Goal: Transaction & Acquisition: Book appointment/travel/reservation

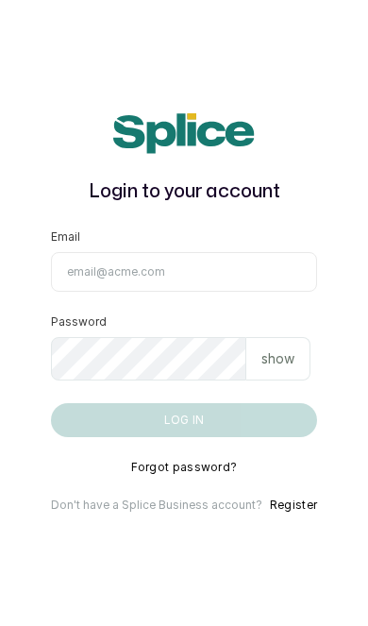
click at [271, 292] on input "Email" at bounding box center [184, 272] width 266 height 40
type input "layo@withsplice.com"
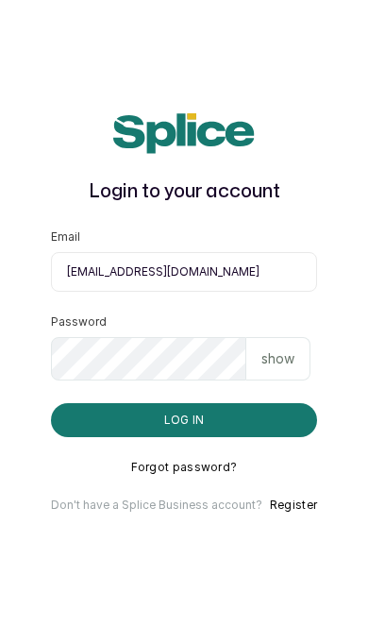
click at [290, 368] on p "show" at bounding box center [277, 358] width 33 height 19
click at [210, 437] on button "Log in" at bounding box center [184, 420] width 266 height 34
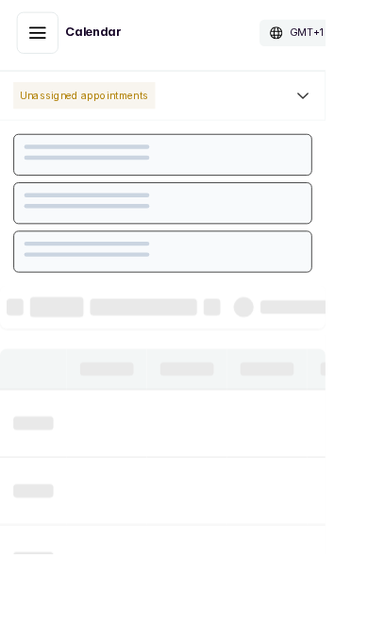
scroll to position [635, 0]
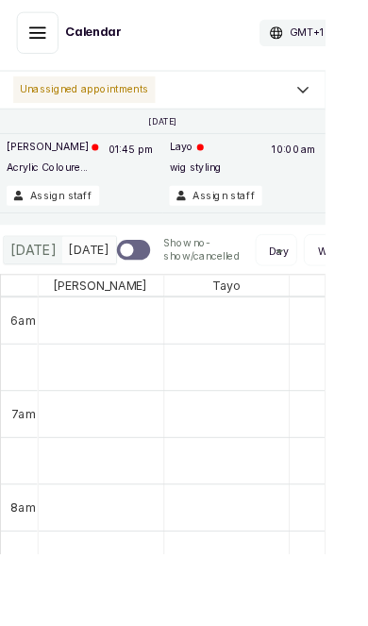
click at [42, 36] on icon "button" at bounding box center [42, 36] width 17 height 11
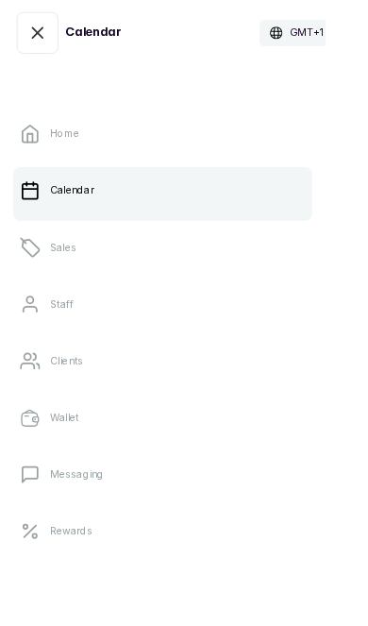
click at [59, 146] on p "Home" at bounding box center [73, 150] width 33 height 15
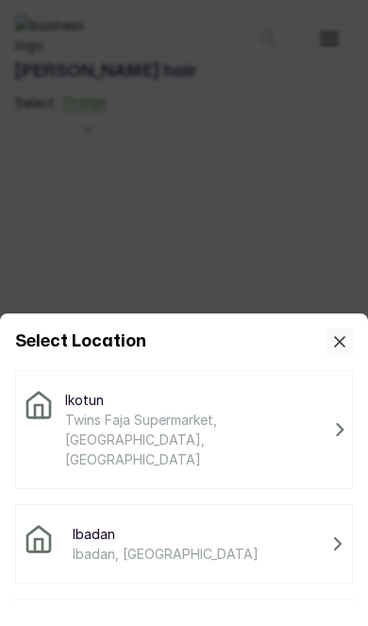
click at [241, 425] on span "Twins Faja Supermarket, [GEOGRAPHIC_DATA], [GEOGRAPHIC_DATA]" at bounding box center [196, 439] width 263 height 59
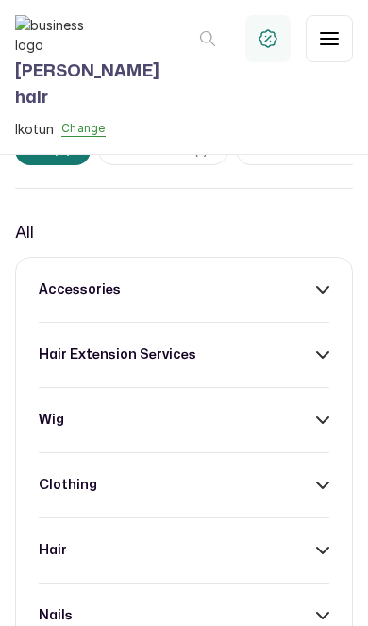
scroll to position [583, 0]
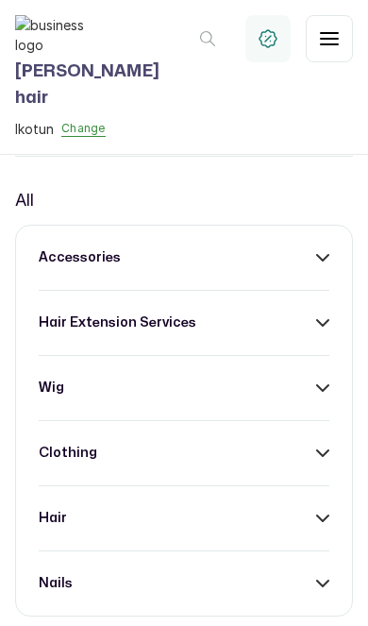
click at [268, 332] on div "hair extension services" at bounding box center [184, 322] width 291 height 19
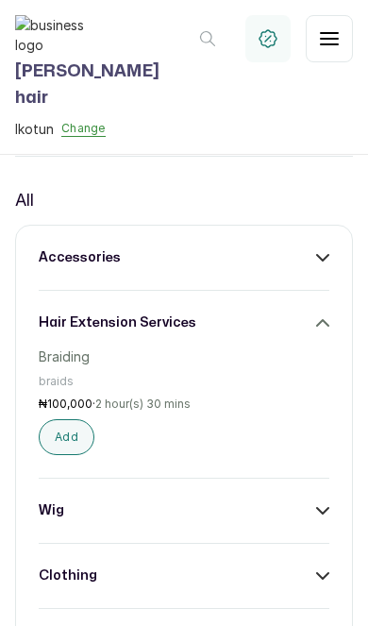
click at [58, 455] on button "Add" at bounding box center [67, 437] width 56 height 36
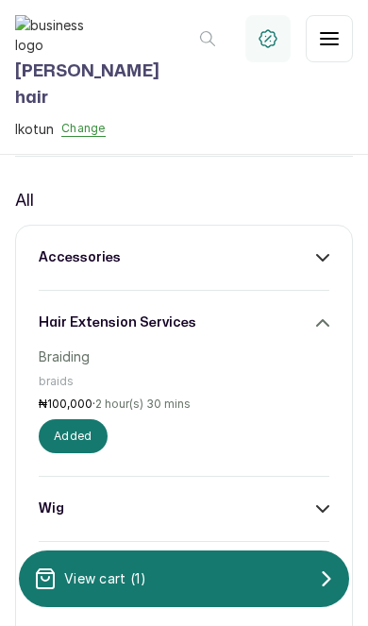
click at [179, 588] on div "View cart ( 1 )" at bounding box center [184, 579] width 330 height 38
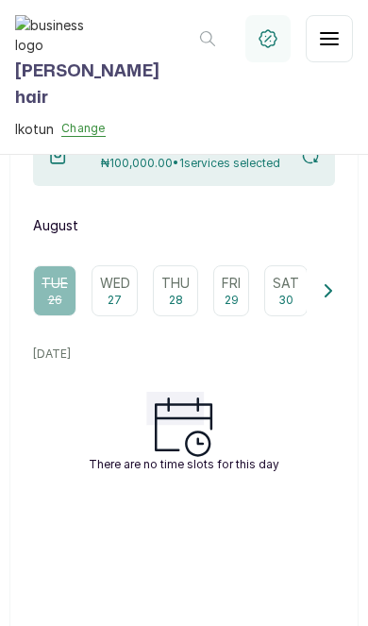
scroll to position [172, 0]
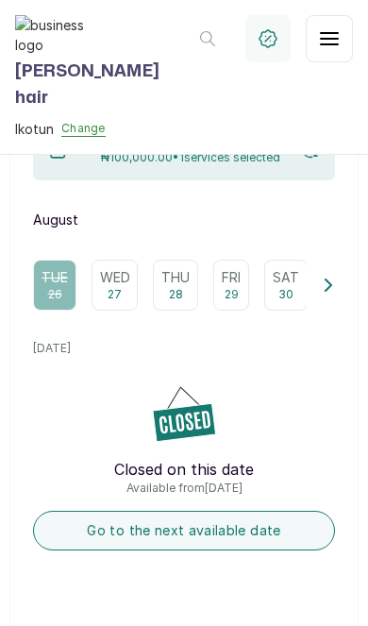
click at [114, 294] on p "27" at bounding box center [115, 294] width 14 height 15
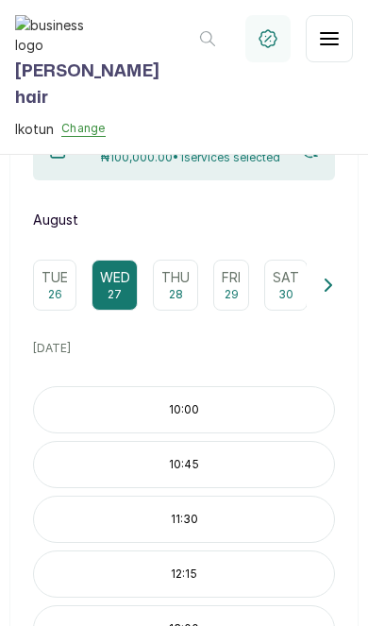
click at [256, 411] on p "10:00" at bounding box center [184, 409] width 300 height 15
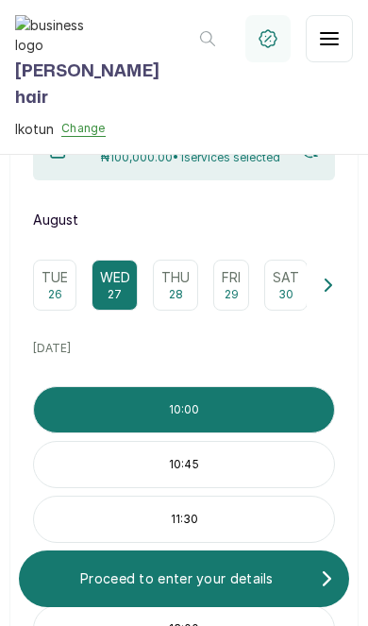
click at [210, 586] on p "Proceed to enter your details" at bounding box center [177, 578] width 286 height 19
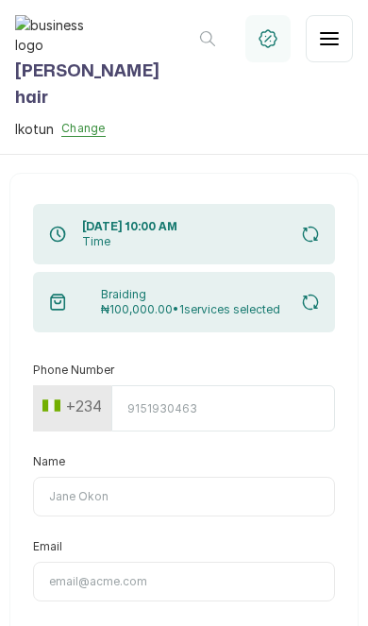
scroll to position [0, 0]
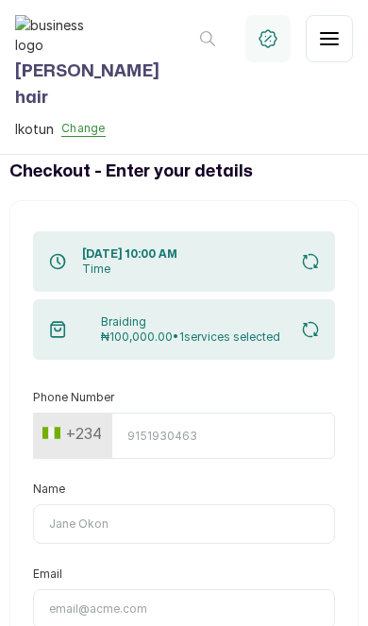
click at [240, 435] on input "Phone Number" at bounding box center [223, 435] width 224 height 46
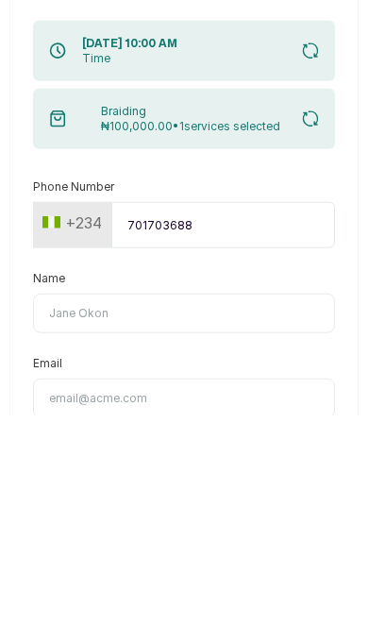
scroll to position [77, 0]
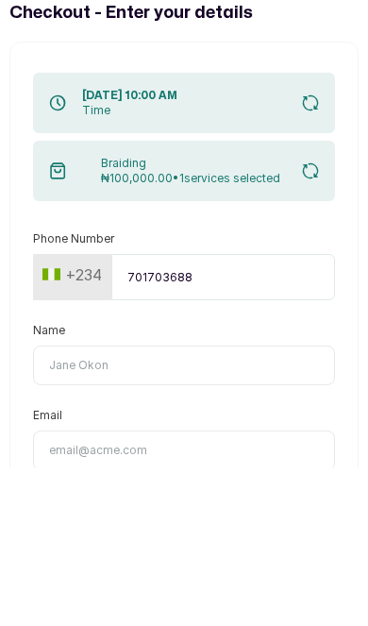
type input "7017036881"
type input "Timi"
type input "timilehinshoberu5@gmail.com"
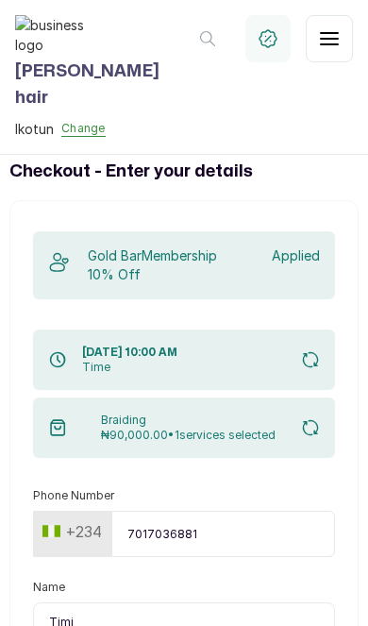
scroll to position [0, 0]
click at [288, 246] on p "Applied" at bounding box center [296, 255] width 48 height 19
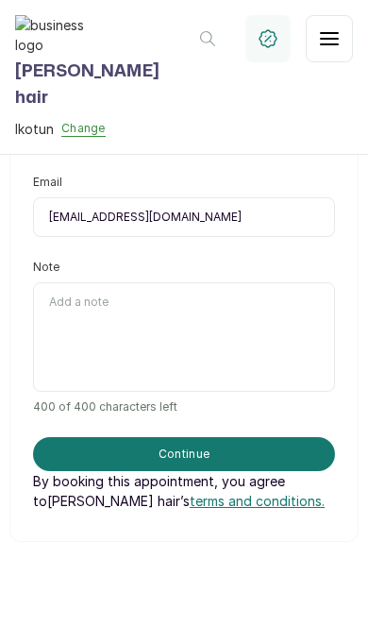
scroll to position [489, 0]
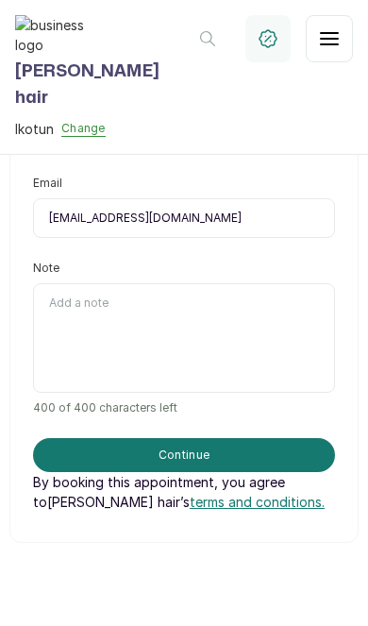
click at [279, 438] on button "Continue" at bounding box center [184, 455] width 302 height 34
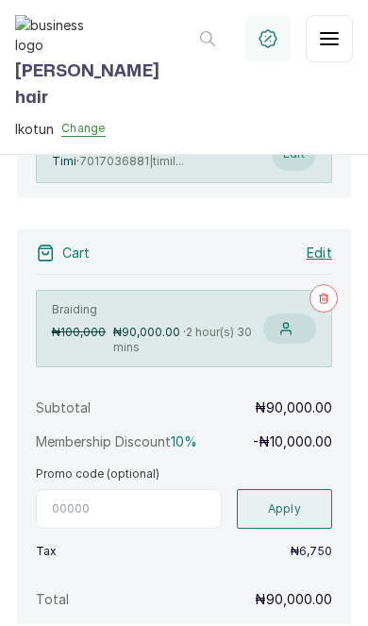
scroll to position [210, 0]
click at [178, 489] on input "Promo code (optional)" at bounding box center [129, 509] width 186 height 40
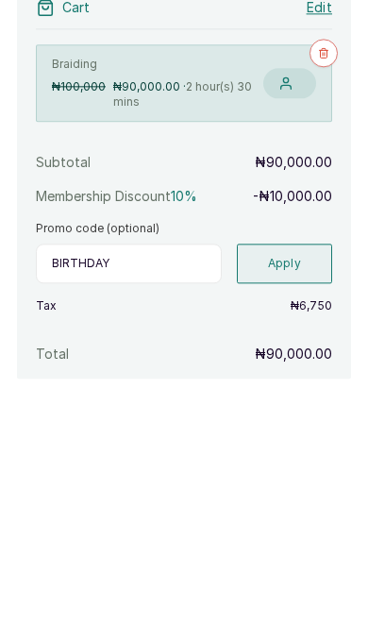
type input "Birthday"
click at [294, 489] on button "Apply" at bounding box center [285, 509] width 96 height 40
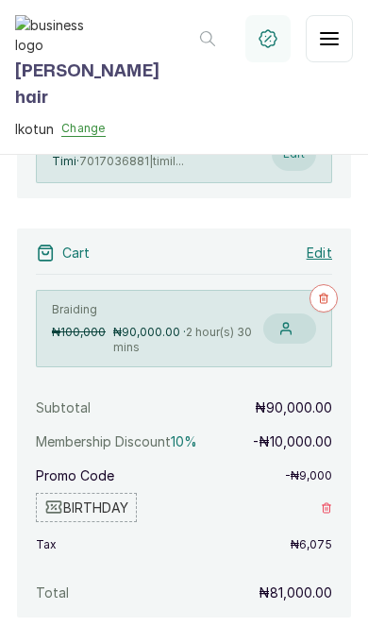
click at [316, 493] on div "birthday" at bounding box center [184, 507] width 296 height 29
click at [319, 493] on div "birthday" at bounding box center [184, 507] width 296 height 29
click at [317, 493] on div "birthday" at bounding box center [184, 507] width 296 height 29
click at [63, 493] on span "birthday" at bounding box center [86, 507] width 101 height 29
click at [92, 493] on span "birthday" at bounding box center [86, 507] width 101 height 29
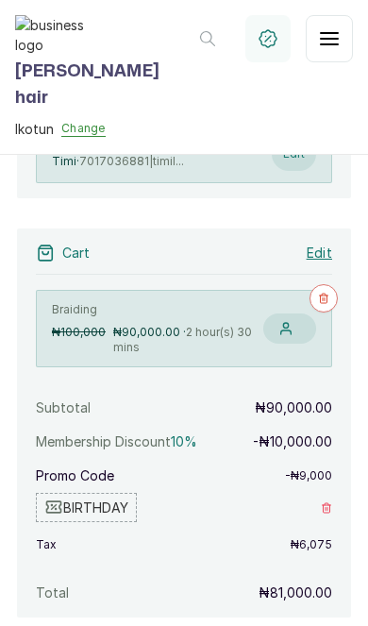
click at [323, 503] on icon "button" at bounding box center [327, 507] width 8 height 9
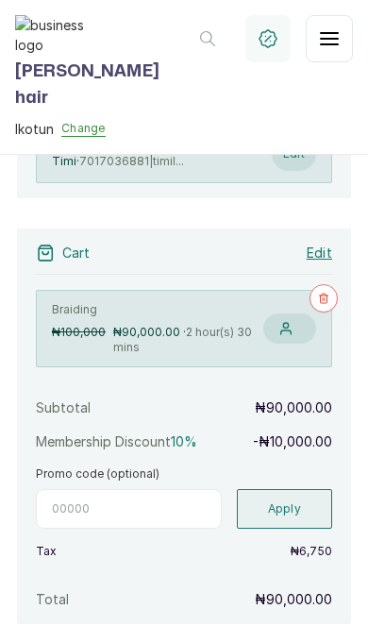
click at [163, 489] on input "Promo code (optional)" at bounding box center [129, 509] width 186 height 40
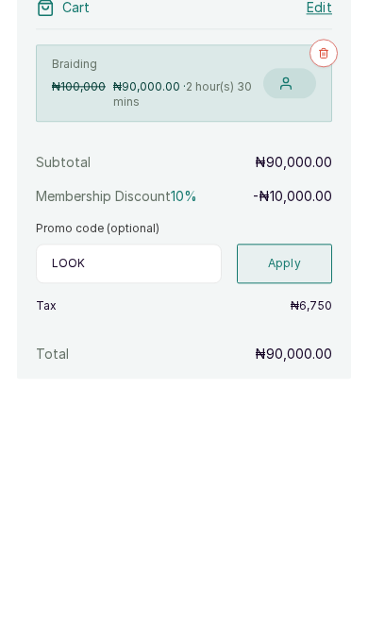
type input "Look"
click at [294, 489] on button "Apply" at bounding box center [285, 509] width 96 height 40
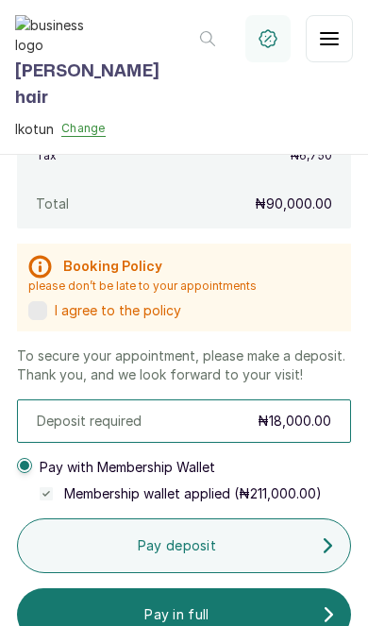
scroll to position [607, 0]
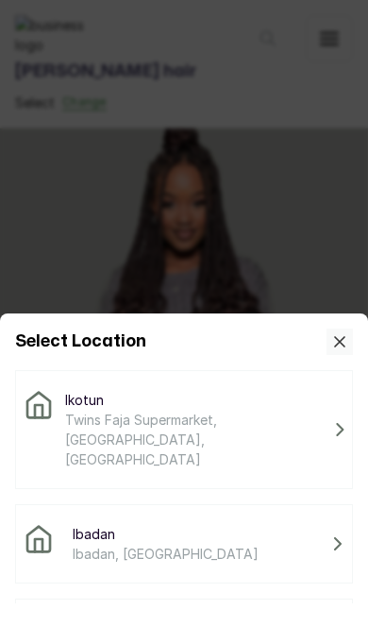
click at [237, 426] on span "Twins Faja Supermarket, [GEOGRAPHIC_DATA], [GEOGRAPHIC_DATA]" at bounding box center [196, 439] width 263 height 59
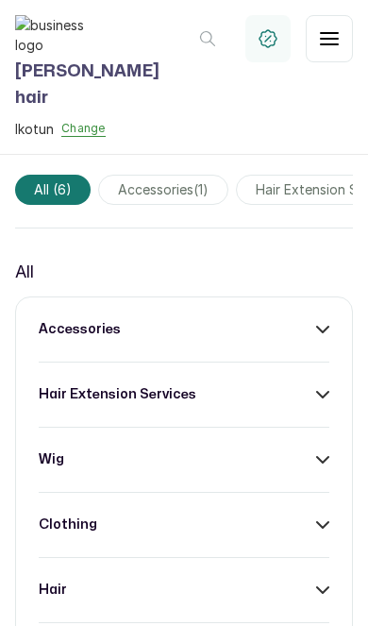
scroll to position [531, 0]
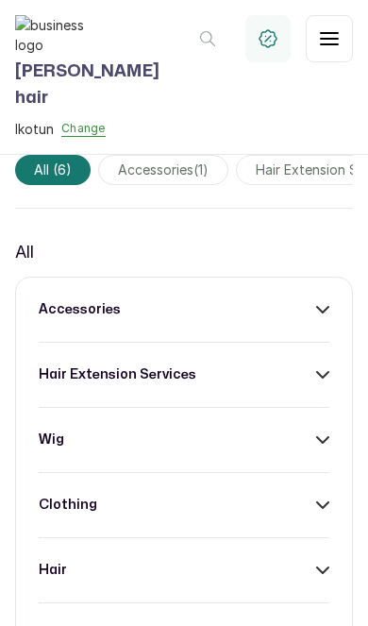
click at [309, 319] on div "accessories" at bounding box center [184, 309] width 291 height 19
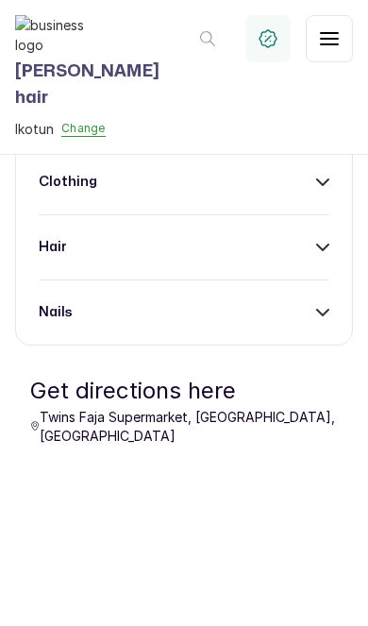
scroll to position [992, 0]
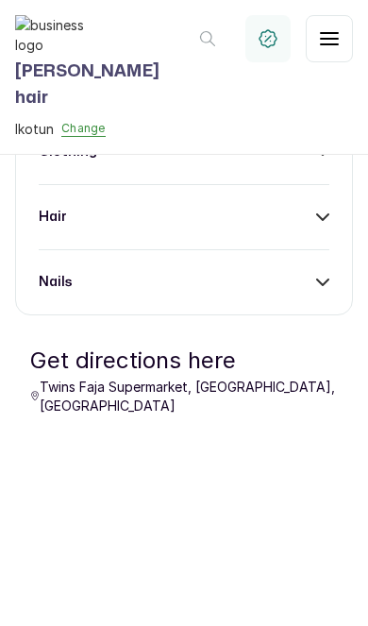
click at [286, 292] on div "nails" at bounding box center [184, 282] width 291 height 19
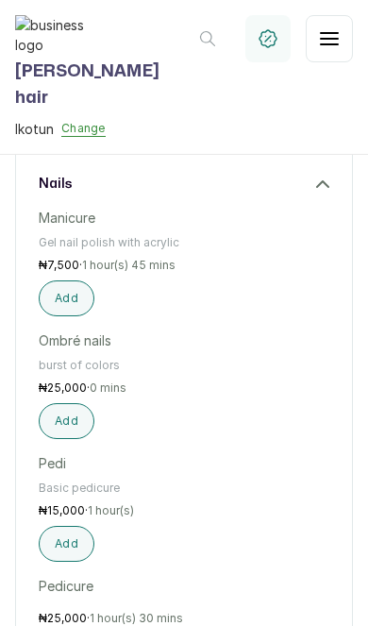
scroll to position [1105, 0]
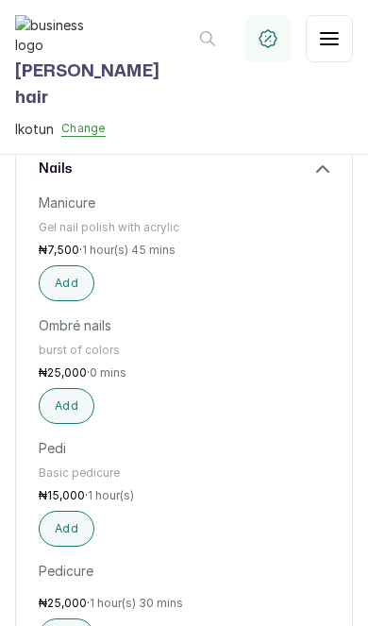
click at [65, 301] on button "Add" at bounding box center [67, 283] width 56 height 36
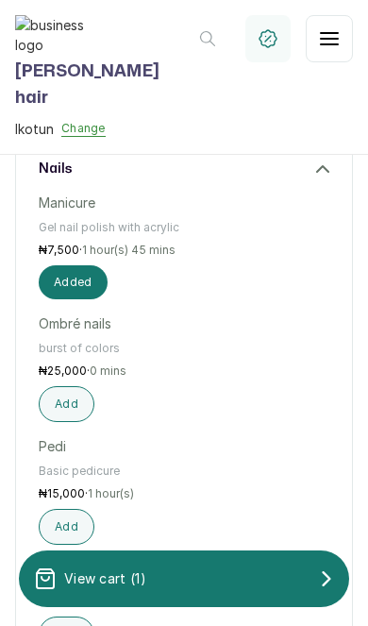
click at [211, 589] on div "View cart ( 1 )" at bounding box center [184, 579] width 330 height 38
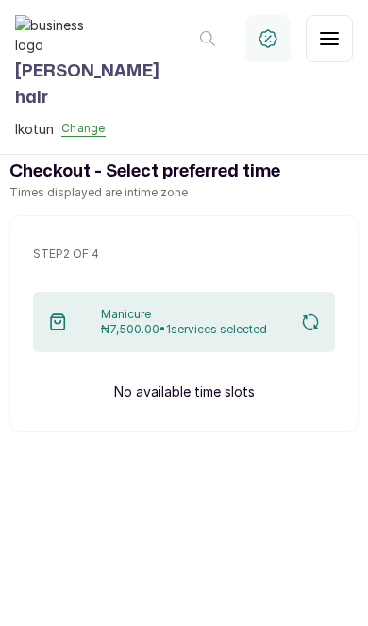
scroll to position [0, 0]
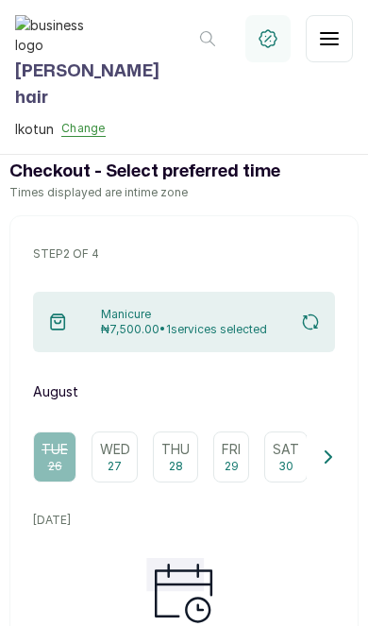
click at [118, 457] on p "Wed" at bounding box center [115, 449] width 30 height 19
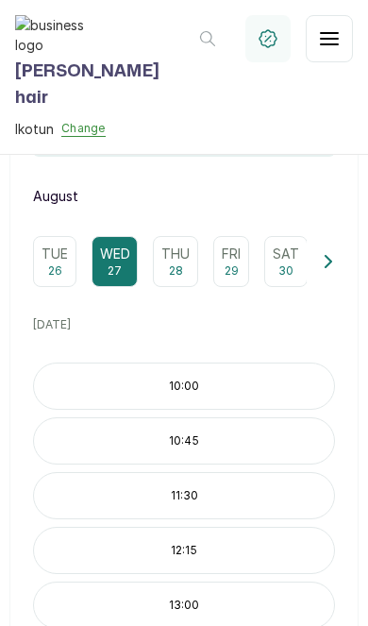
scroll to position [208, 0]
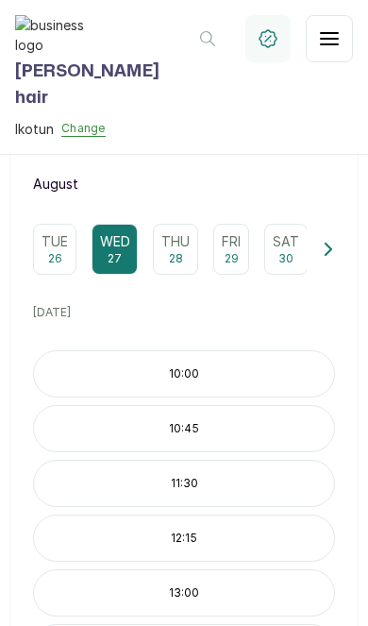
click at [283, 368] on p "10:00" at bounding box center [184, 373] width 300 height 15
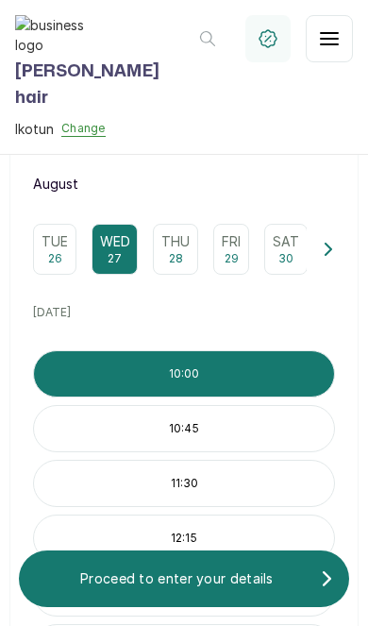
click at [203, 595] on div "Proceed to enter your details" at bounding box center [184, 579] width 330 height 34
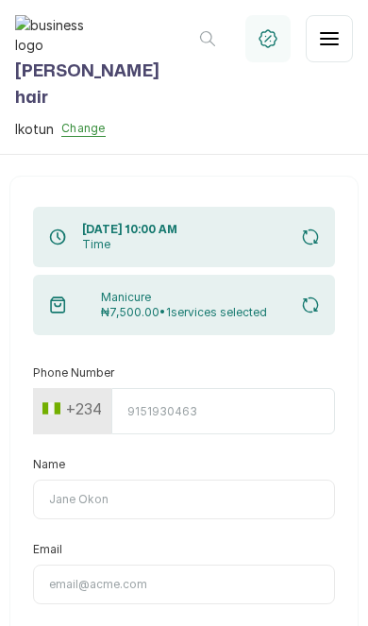
scroll to position [0, 0]
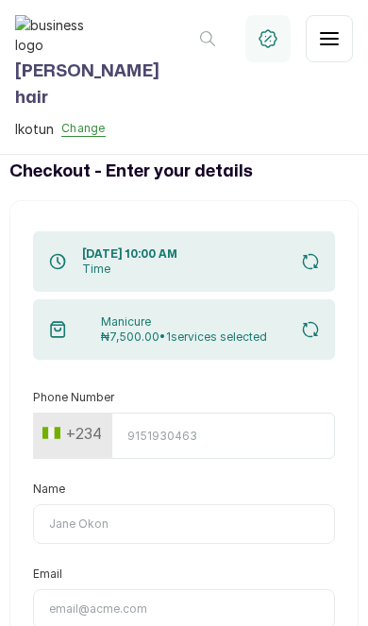
click at [252, 441] on input "Phone Number" at bounding box center [223, 435] width 224 height 46
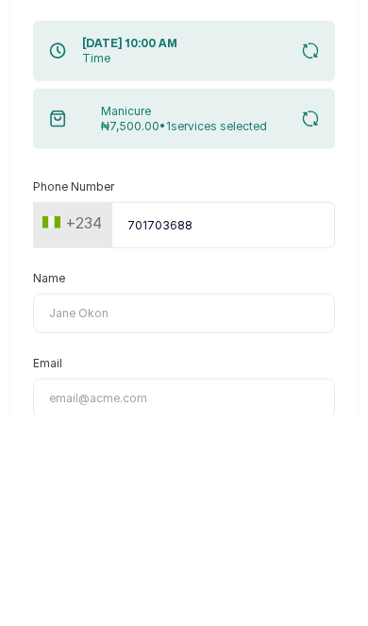
scroll to position [77, 0]
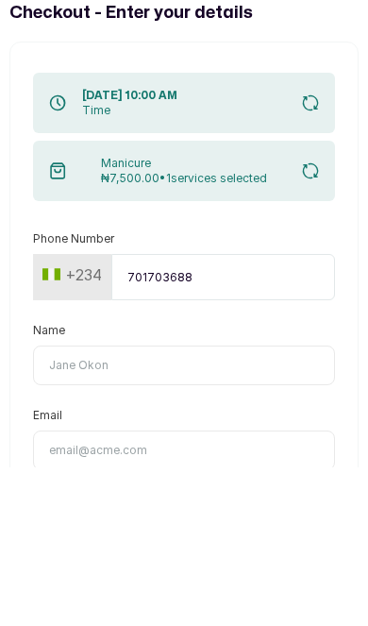
type input "7017036881"
type input "Timi"
type input "timilehinshoberu5@gmail.com"
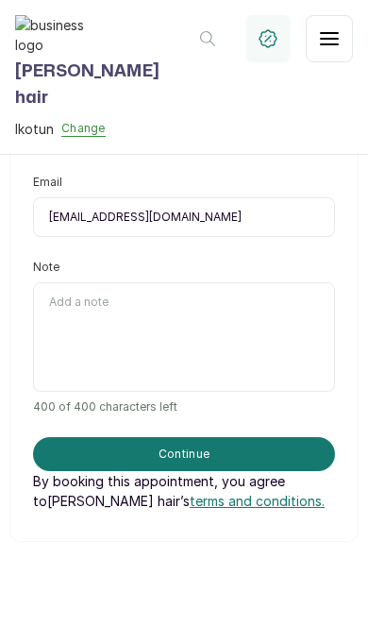
scroll to position [489, 0]
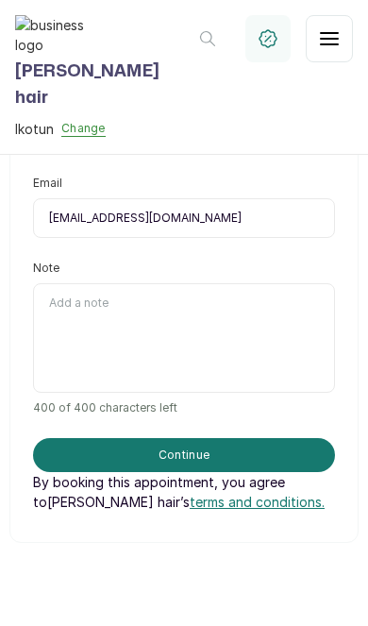
click at [289, 438] on button "Continue" at bounding box center [184, 455] width 302 height 34
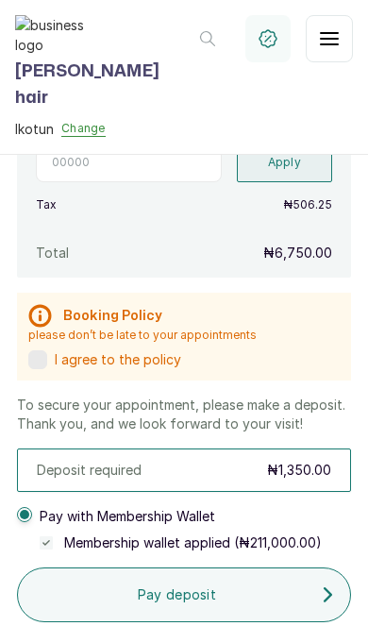
scroll to position [544, 0]
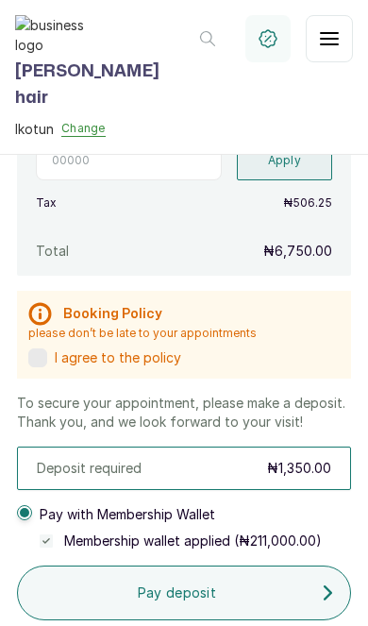
click at [28, 348] on label at bounding box center [37, 357] width 19 height 19
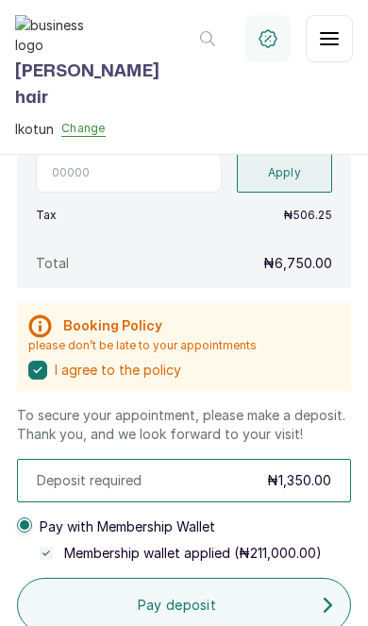
scroll to position [530, 0]
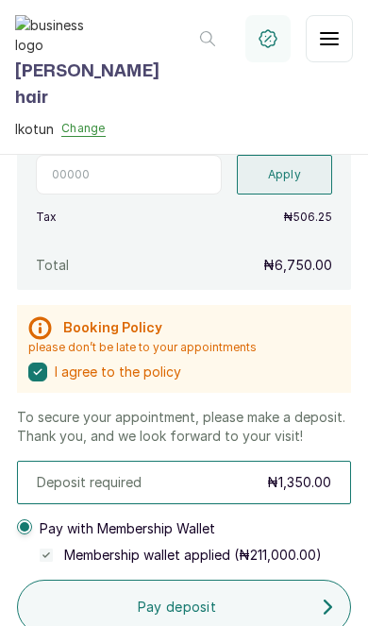
click at [25, 522] on span at bounding box center [24, 526] width 9 height 9
click at [11, 447] on div "To secure your appointment, please make a deposit. Thank you, and we look forwa…" at bounding box center [183, 555] width 349 height 294
click at [37, 519] on div "Pay with Membership Wallet Membership wallet applied ( ₦211,000.00 )" at bounding box center [169, 541] width 305 height 45
click at [12, 443] on div "To secure your appointment, please make a deposit. Thank you, and we look forwa…" at bounding box center [183, 555] width 349 height 294
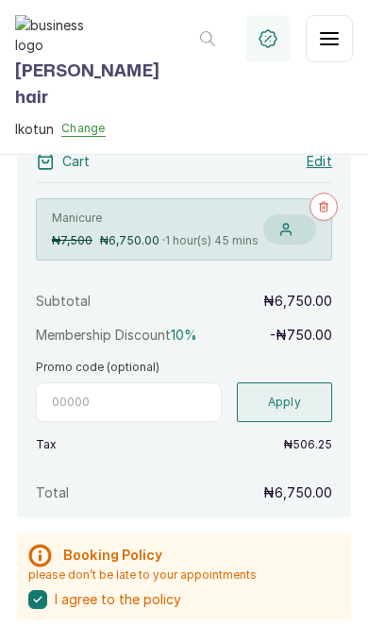
scroll to position [269, 0]
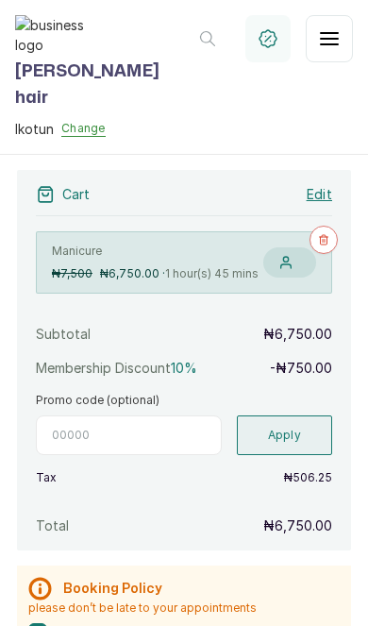
click at [177, 415] on input "Promo code (optional)" at bounding box center [129, 435] width 186 height 40
click at [169, 415] on input "Birt" at bounding box center [129, 435] width 186 height 40
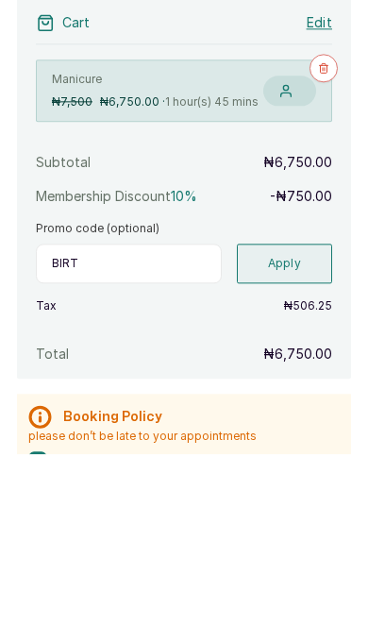
click at [118, 415] on input "Birt" at bounding box center [129, 435] width 186 height 40
click at [281, 415] on button "Apply" at bounding box center [285, 435] width 96 height 40
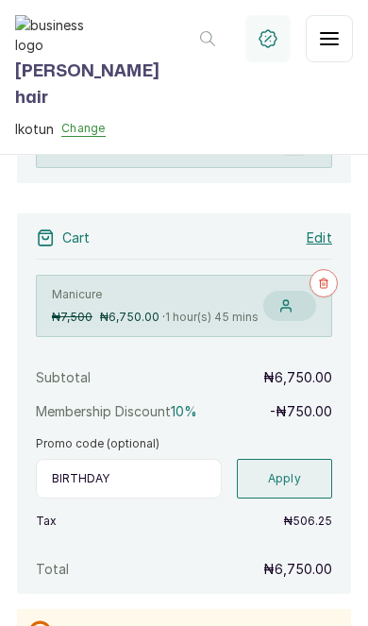
scroll to position [225, 0]
click at [177, 460] on input "BIRTHDAY" at bounding box center [129, 480] width 186 height 40
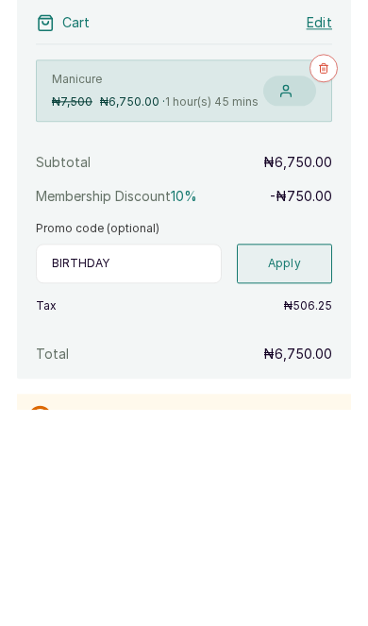
type input "BIRTHDAY"
click at [278, 460] on button "Apply" at bounding box center [285, 480] width 96 height 40
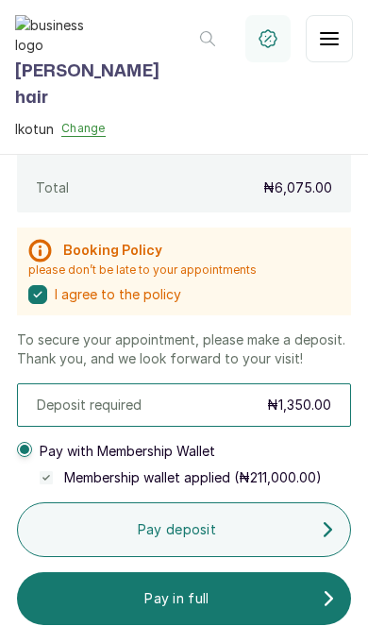
scroll to position [600, 0]
click at [260, 520] on p "Pay deposit" at bounding box center [177, 529] width 288 height 19
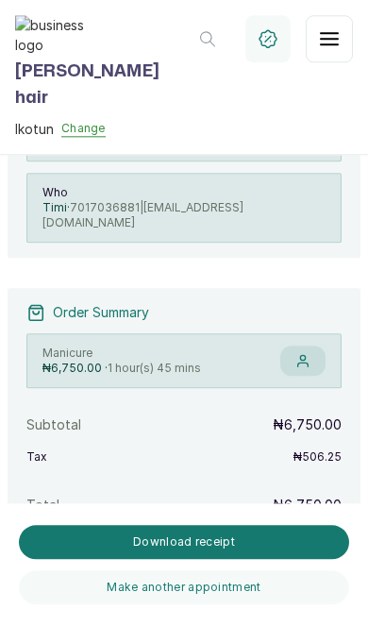
scroll to position [77, 0]
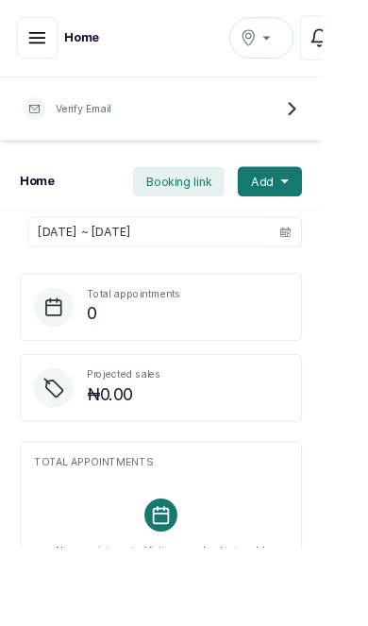
click at [44, 43] on icon "button" at bounding box center [42, 43] width 17 height 11
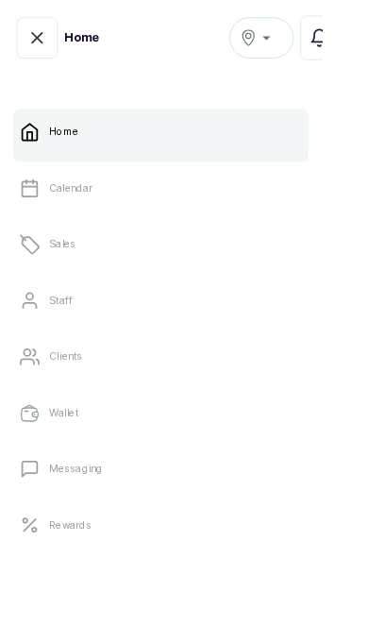
click at [162, 219] on link "Calendar" at bounding box center [184, 215] width 338 height 53
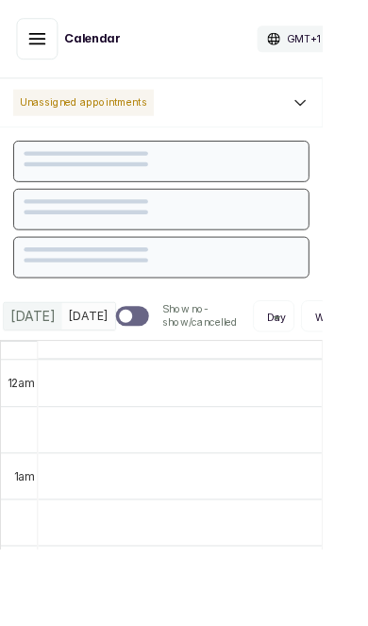
scroll to position [635, 0]
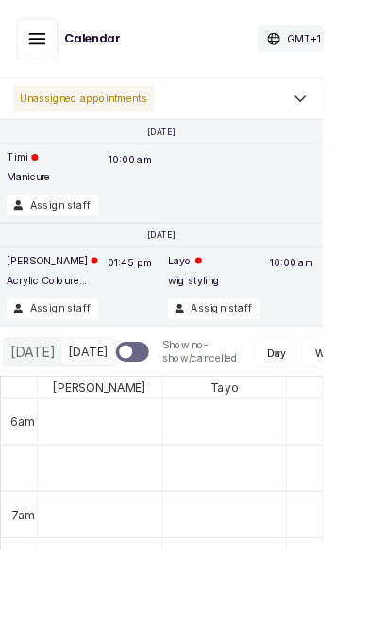
click at [42, 232] on button "Assign staff" at bounding box center [60, 234] width 105 height 23
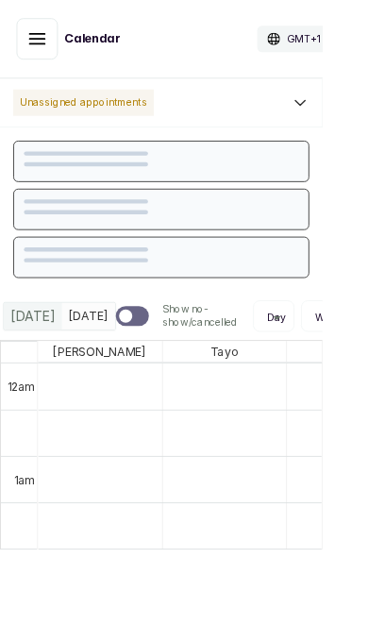
scroll to position [635, 0]
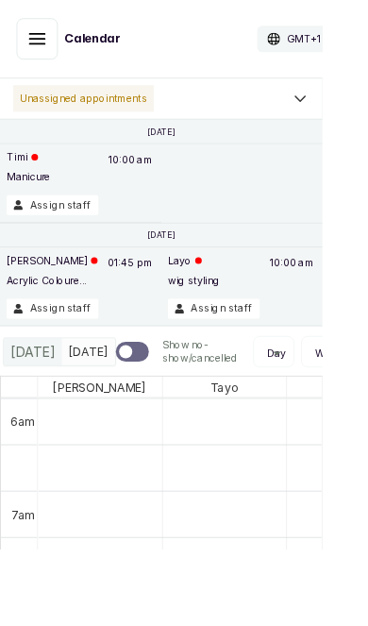
click at [95, 411] on span "[DATE]" at bounding box center [100, 401] width 45 height 20
click at [85, 411] on span "[DATE]" at bounding box center [100, 401] width 45 height 20
click at [93, 411] on span "[DATE]" at bounding box center [100, 401] width 45 height 20
click at [34, 412] on span "[DATE]" at bounding box center [37, 401] width 51 height 23
click at [36, 412] on span "[DATE]" at bounding box center [37, 401] width 51 height 23
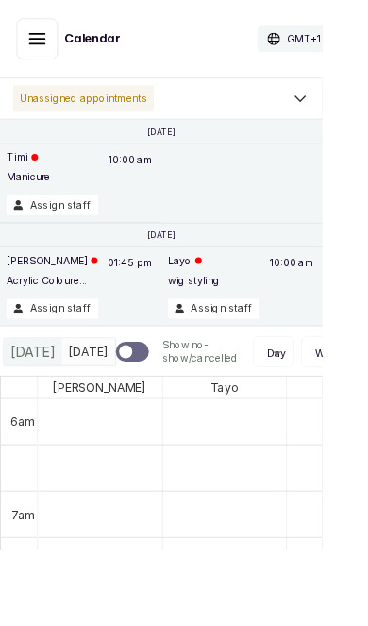
click at [92, 411] on span "[DATE]" at bounding box center [100, 401] width 45 height 20
click at [81, 411] on span "[DATE]" at bounding box center [100, 401] width 45 height 20
click at [26, 416] on div "[DATE]" at bounding box center [38, 401] width 66 height 30
